Goal: Navigation & Orientation: Find specific page/section

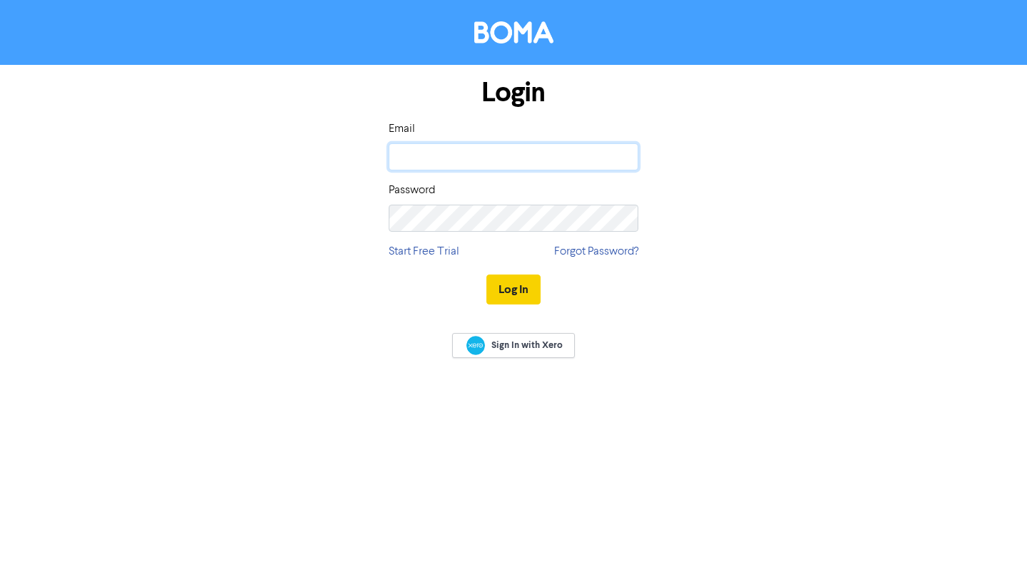
type input "[EMAIL_ADDRESS][DOMAIN_NAME]"
click at [523, 283] on button "Log In" at bounding box center [514, 290] width 54 height 30
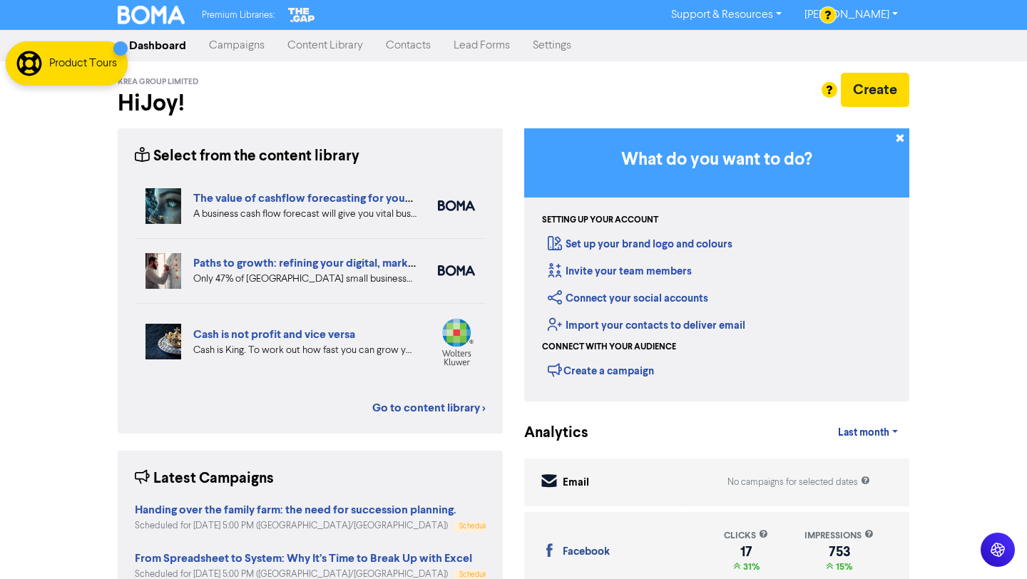
click at [245, 43] on link "Campaigns" at bounding box center [237, 45] width 78 height 29
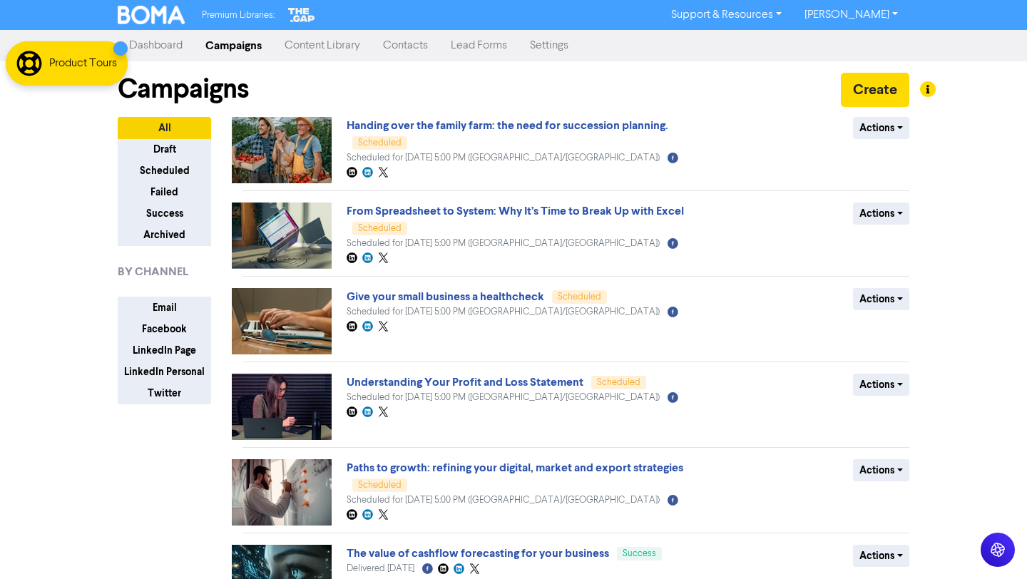
click at [176, 42] on link "Dashboard" at bounding box center [156, 45] width 76 height 29
